Goal: Information Seeking & Learning: Learn about a topic

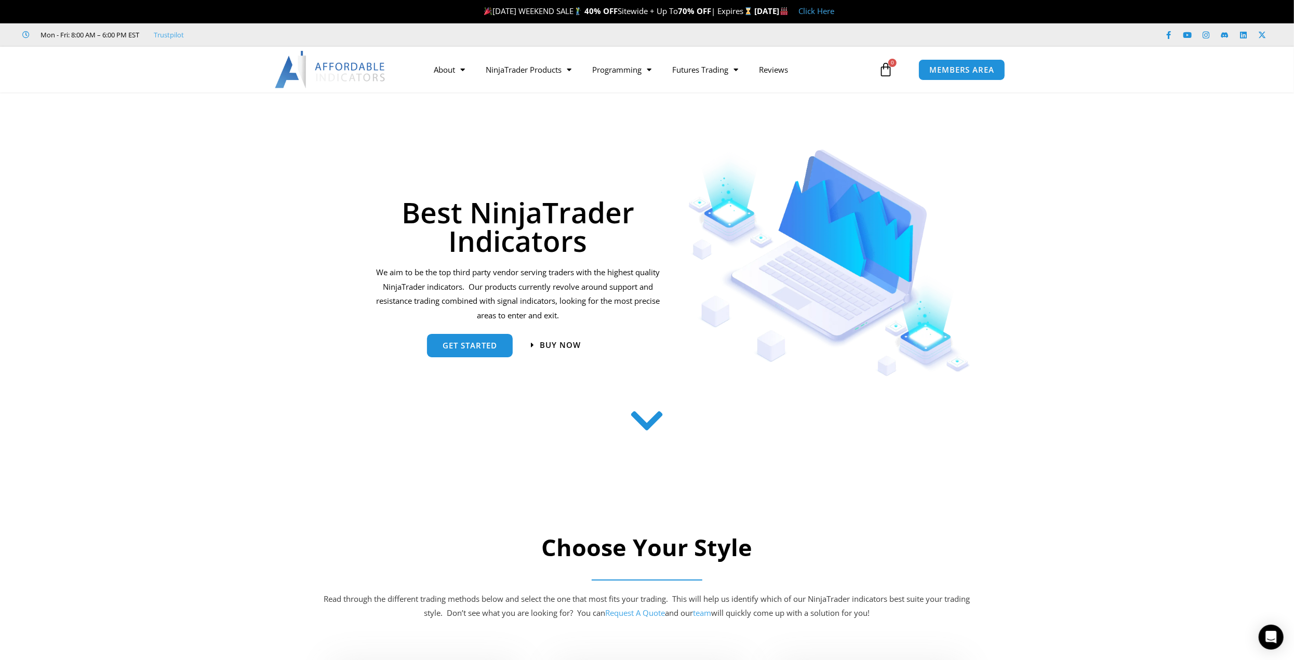
click at [835, 8] on link "Click Here" at bounding box center [817, 11] width 36 height 10
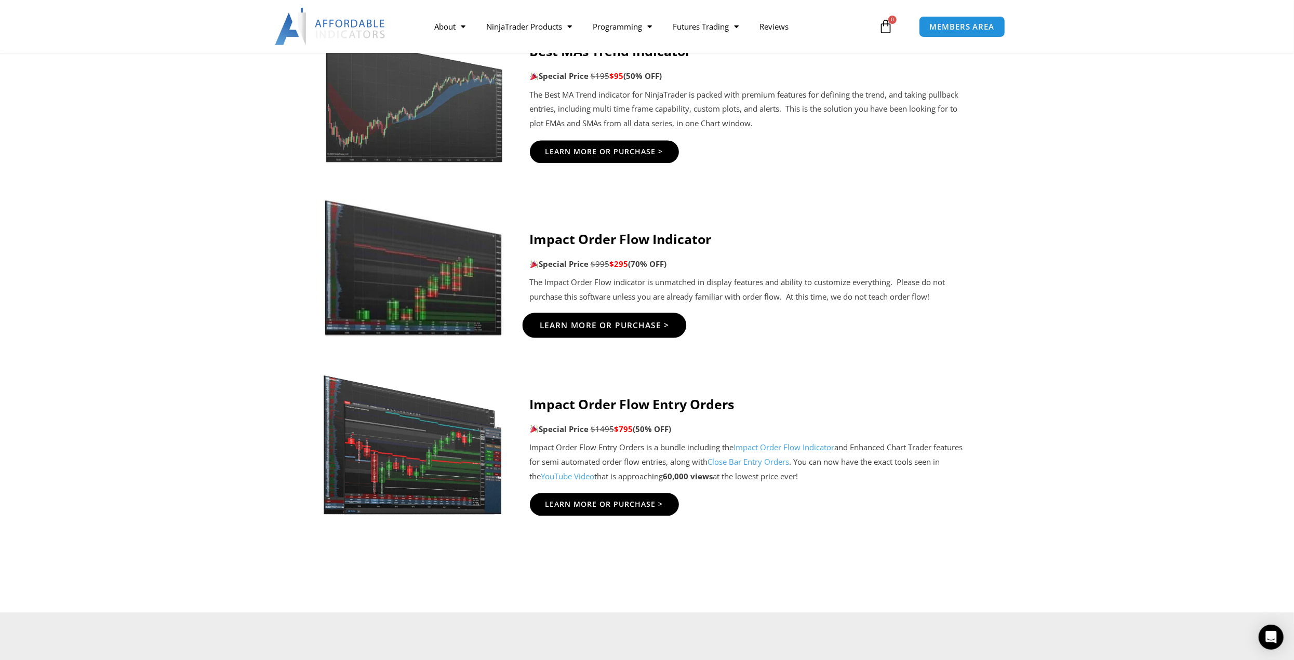
scroll to position [2026, 0]
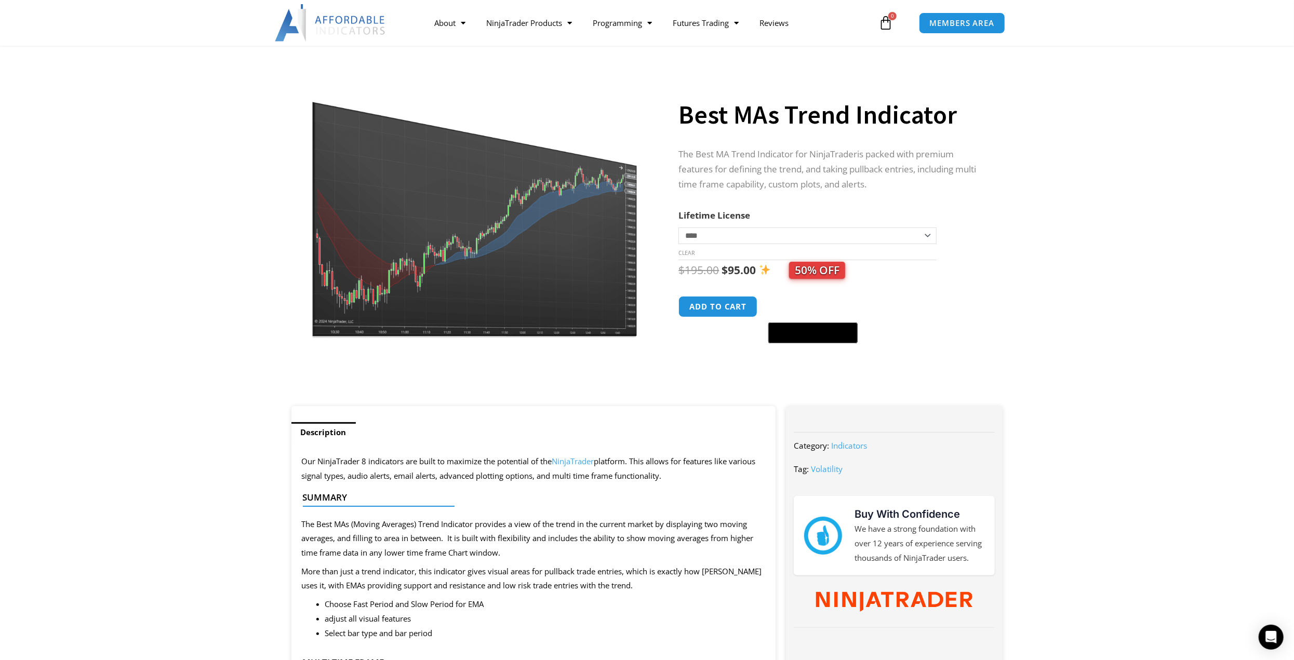
scroll to position [52, 0]
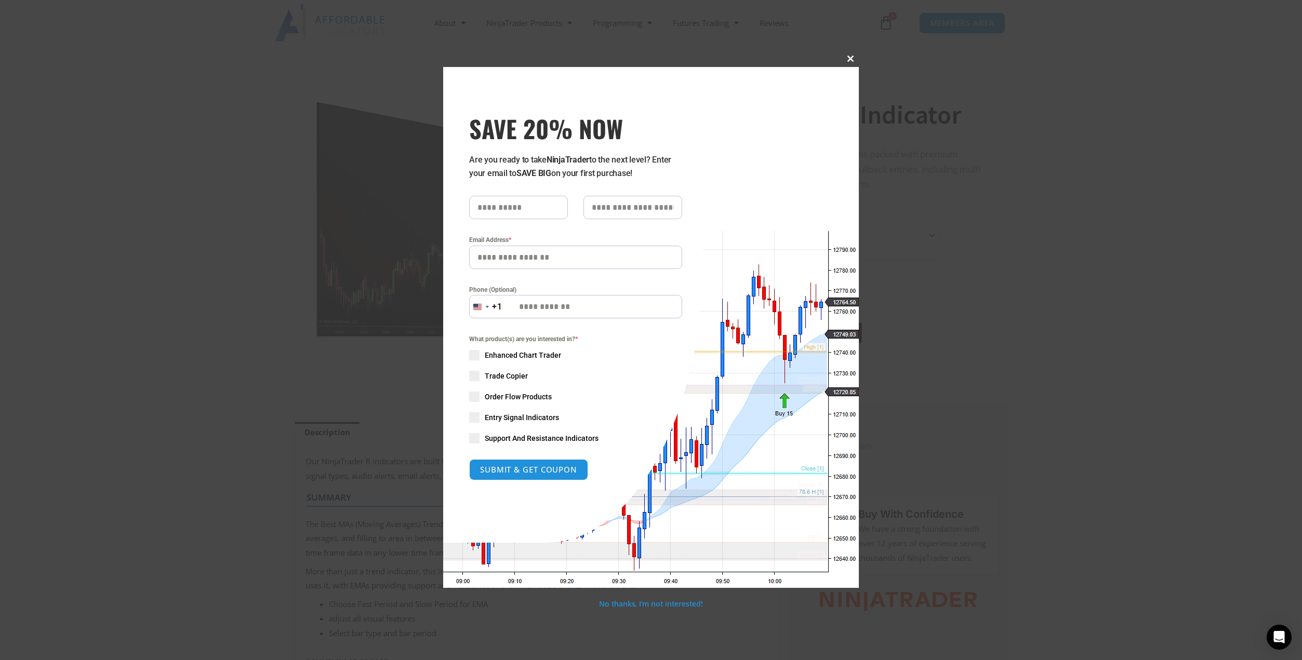
click at [849, 58] on span at bounding box center [850, 59] width 17 height 6
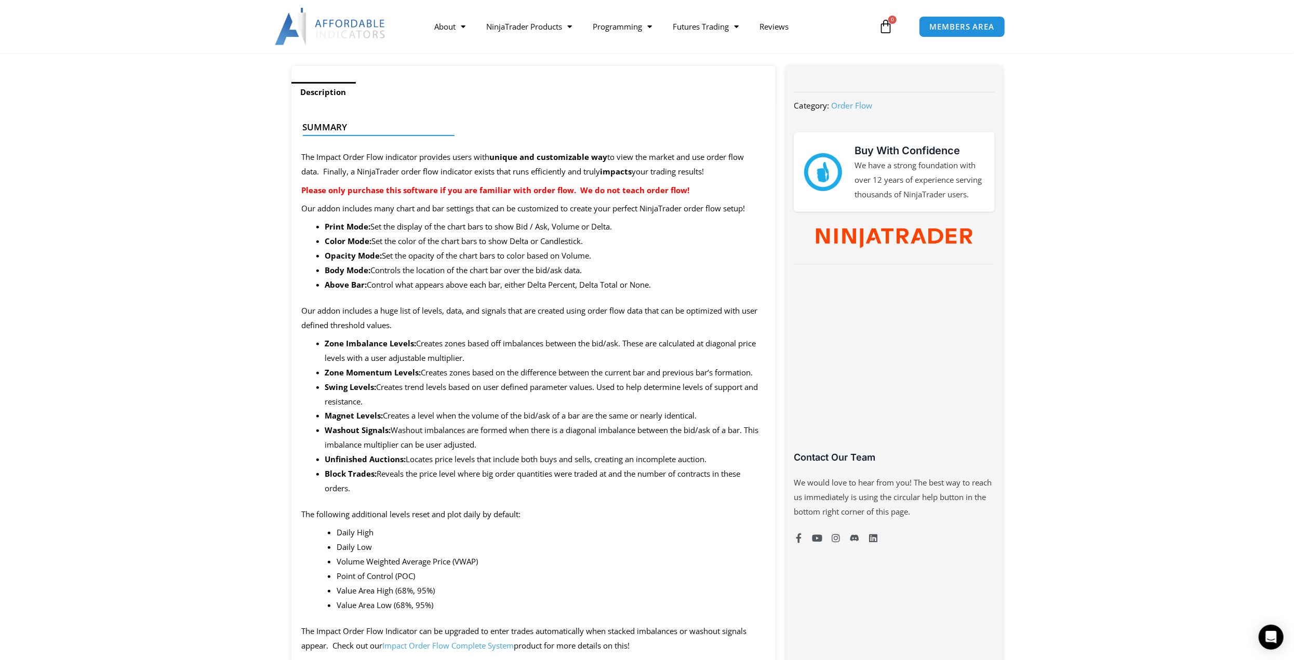
scroll to position [416, 0]
